Goal: Use online tool/utility: Utilize a website feature to perform a specific function

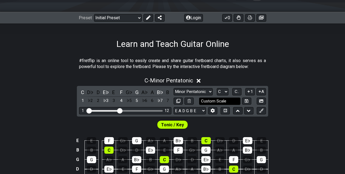
scroll to position [72, 0]
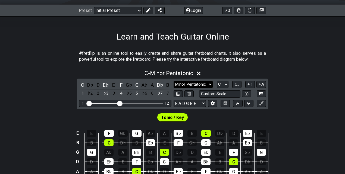
click at [207, 85] on select "Minor Pentatonic Click to edit Minor Pentatonic Major Pentatonic Minor Blues Ma…" at bounding box center [193, 84] width 39 height 7
click at [323, 110] on div "Tonic / Key" at bounding box center [172, 117] width 345 height 14
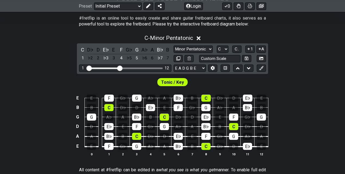
scroll to position [109, 0]
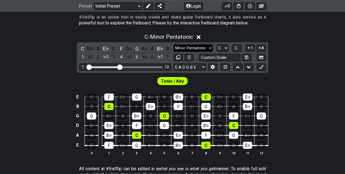
click at [197, 46] on select "Minor Pentatonic Click to edit Minor Pentatonic Major Pentatonic Minor Blues Ma…" at bounding box center [193, 48] width 39 height 7
click at [174, 45] on select "Minor Pentatonic Click to edit Minor Pentatonic Major Pentatonic Minor Blues Ma…" at bounding box center [193, 48] width 39 height 7
click at [226, 49] on select "A♭ A A♯ B♭ B C C♯ D♭ D D♯ E♭ E F F♯ G♭ G G♯" at bounding box center [223, 48] width 12 height 7
select select "A"
click at [217, 45] on select "A♭ A A♯ B♭ B C C♯ D♭ D D♯ E♭ E F F♯ G♭ G G♯" at bounding box center [223, 48] width 12 height 7
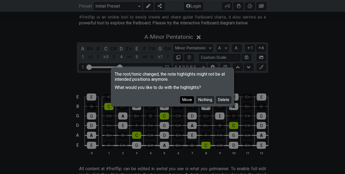
click at [189, 99] on button "Move" at bounding box center [187, 99] width 14 height 7
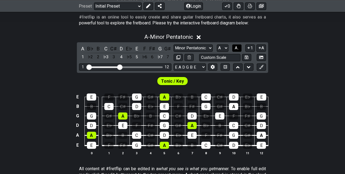
click at [239, 50] on span "A.." at bounding box center [237, 48] width 4 height 5
click at [234, 106] on div "1" at bounding box center [233, 106] width 9 height 7
click at [148, 9] on button at bounding box center [149, 6] width 10 height 8
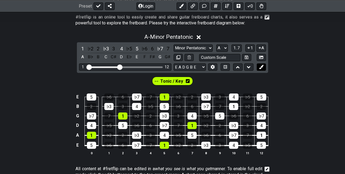
click at [263, 67] on icon at bounding box center [261, 67] width 4 height 4
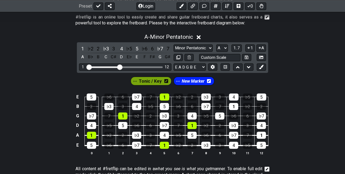
click at [151, 80] on span "Tonic / Key" at bounding box center [150, 81] width 23 height 8
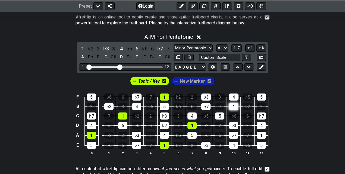
click at [235, 107] on div "1" at bounding box center [233, 106] width 9 height 7
click at [261, 135] on div "1" at bounding box center [261, 135] width 9 height 7
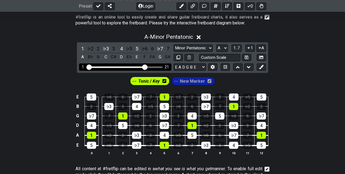
drag, startPoint x: 117, startPoint y: 66, endPoint x: 144, endPoint y: 66, distance: 26.1
click at [144, 67] on input "Visible fret range" at bounding box center [125, 67] width 77 height 0
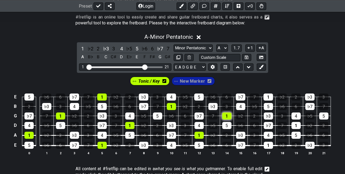
click at [229, 114] on div "1" at bounding box center [226, 116] width 9 height 7
click at [270, 95] on div "1" at bounding box center [269, 97] width 10 height 7
click at [270, 145] on div "1" at bounding box center [268, 145] width 9 height 7
click at [296, 124] on div "1" at bounding box center [296, 125] width 9 height 7
click at [239, 49] on span "1..7" at bounding box center [236, 48] width 7 height 5
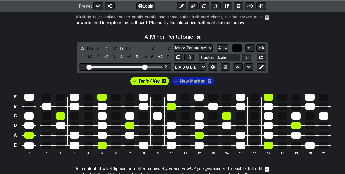
click at [239, 49] on button "..." at bounding box center [236, 48] width 9 height 7
